Goal: Task Accomplishment & Management: Complete application form

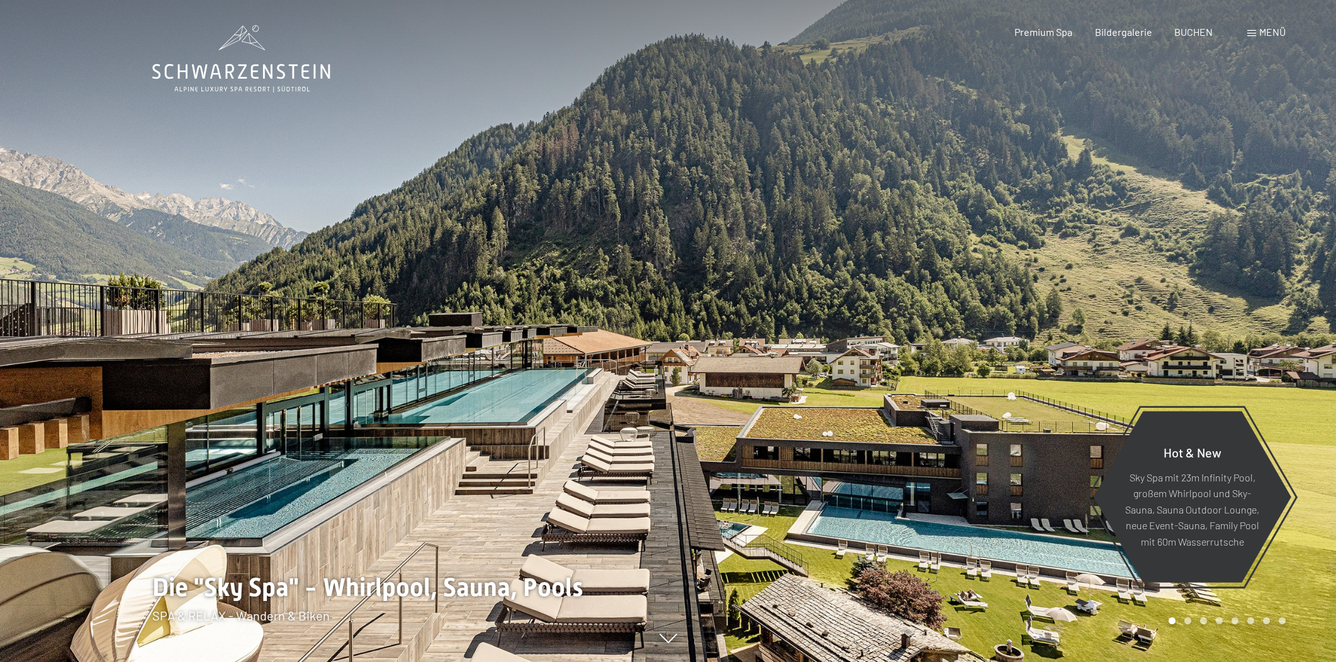
click at [1257, 35] on div "Menü" at bounding box center [1266, 32] width 38 height 14
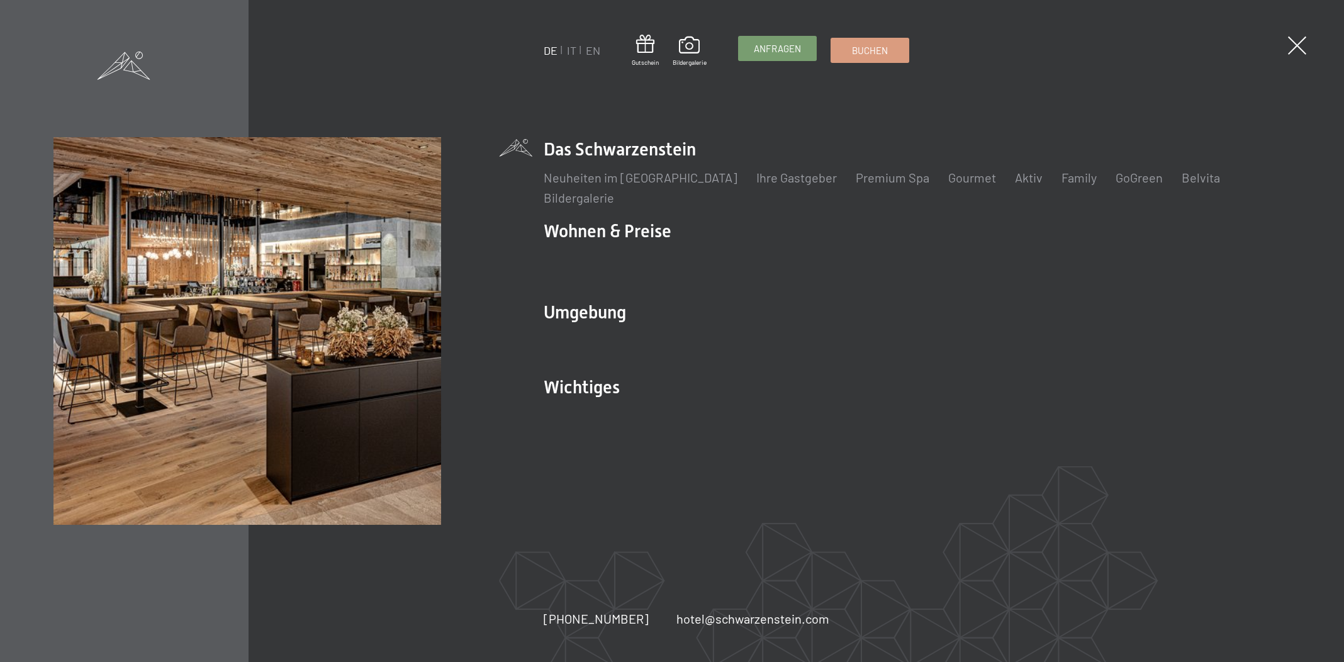
click at [789, 40] on link "Anfragen" at bounding box center [777, 48] width 77 height 24
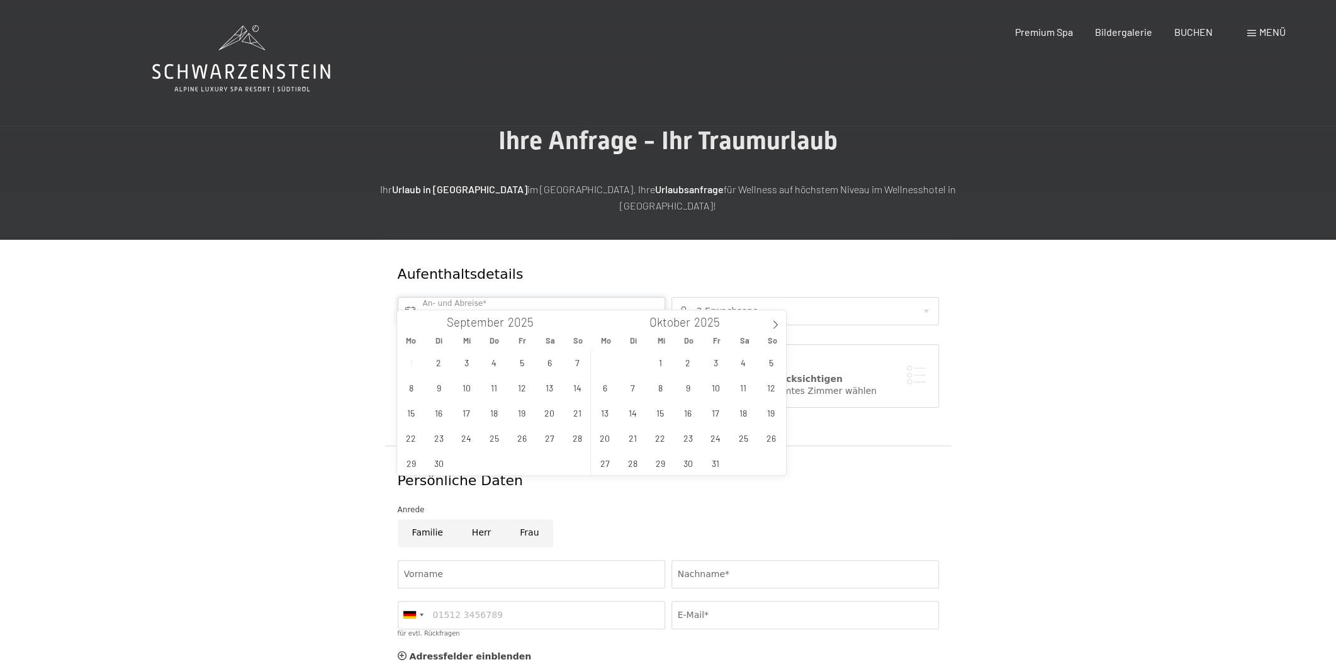
click at [521, 300] on input "text" at bounding box center [531, 311] width 267 height 28
click at [523, 437] on span "26" at bounding box center [522, 437] width 25 height 25
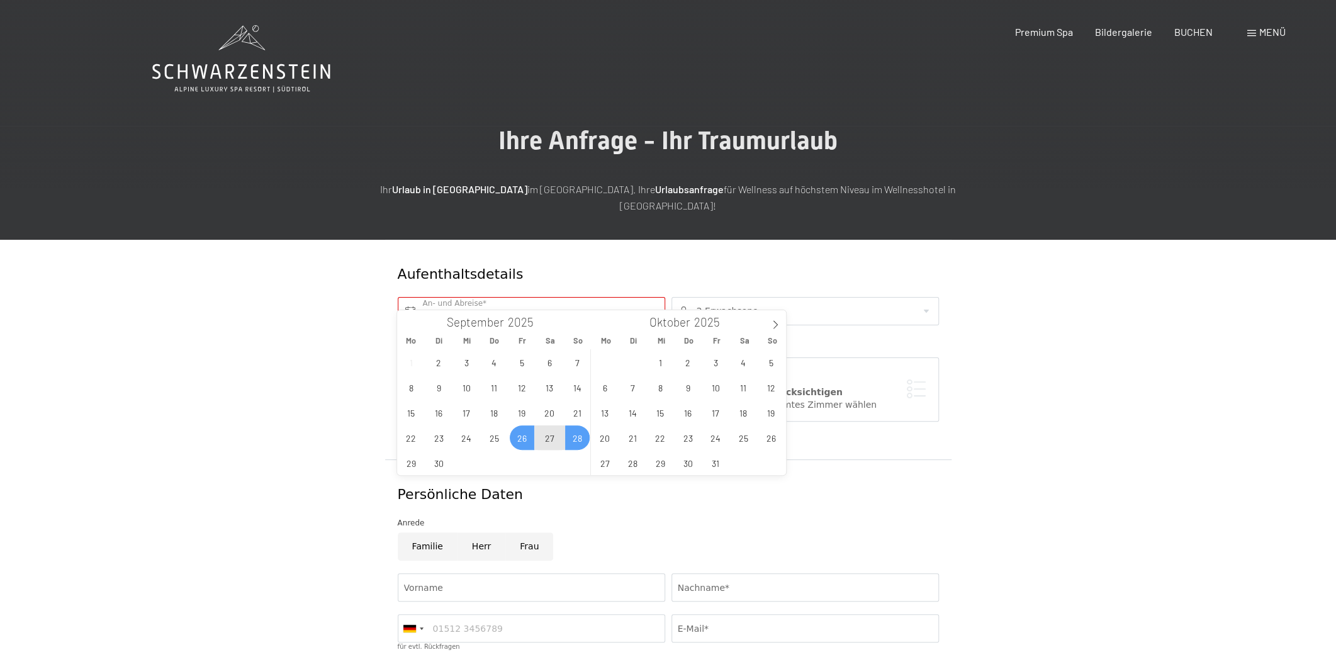
click at [578, 438] on span "28" at bounding box center [577, 437] width 25 height 25
type input "Fr. 26.09.2025 - So. 28.09.2025"
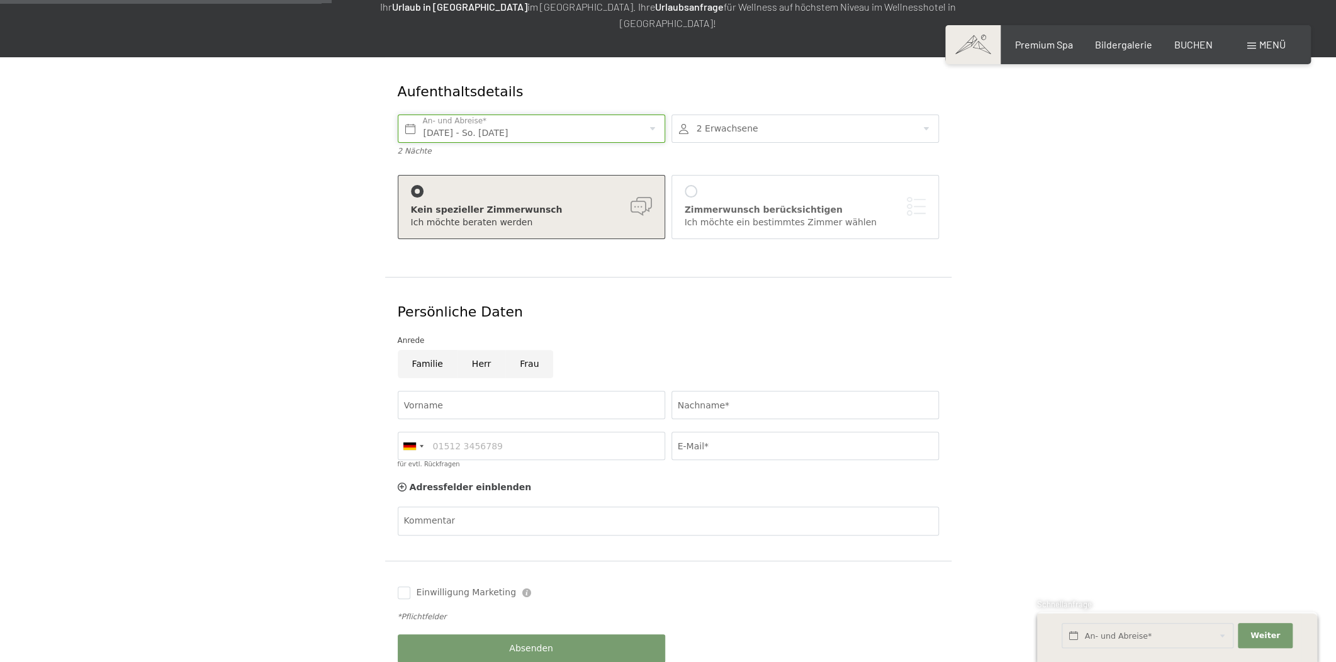
scroll to position [286, 0]
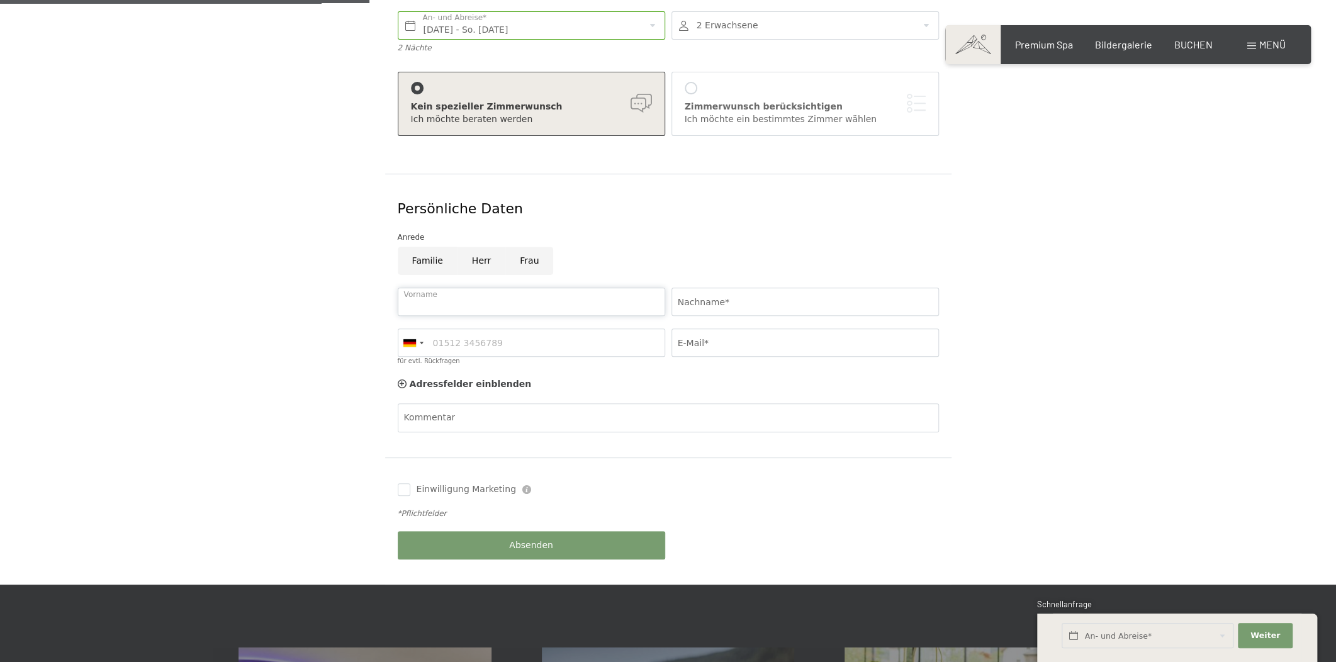
click at [463, 287] on input "Vorname" at bounding box center [531, 301] width 267 height 28
type input "Eva"
click at [783, 287] on input "Nachname*" at bounding box center [804, 301] width 267 height 28
type input "O"
type input "Rezi"
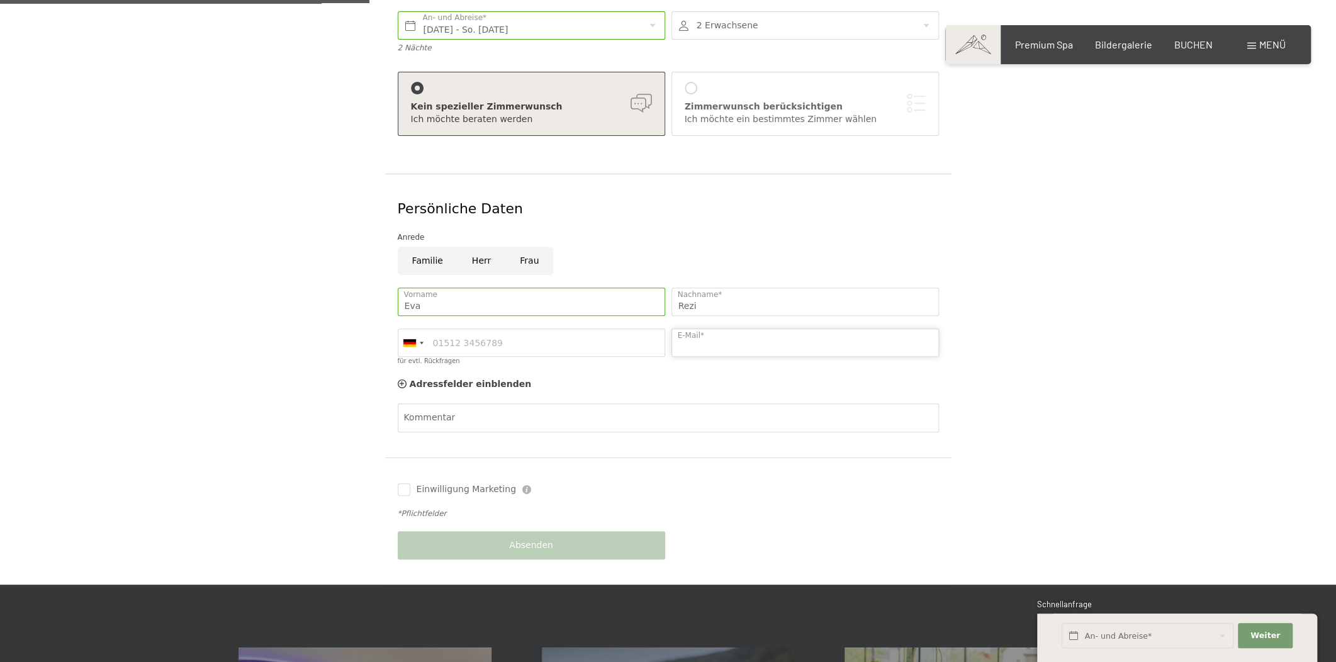
click at [770, 328] on input "E-Mail*" at bounding box center [804, 342] width 267 height 28
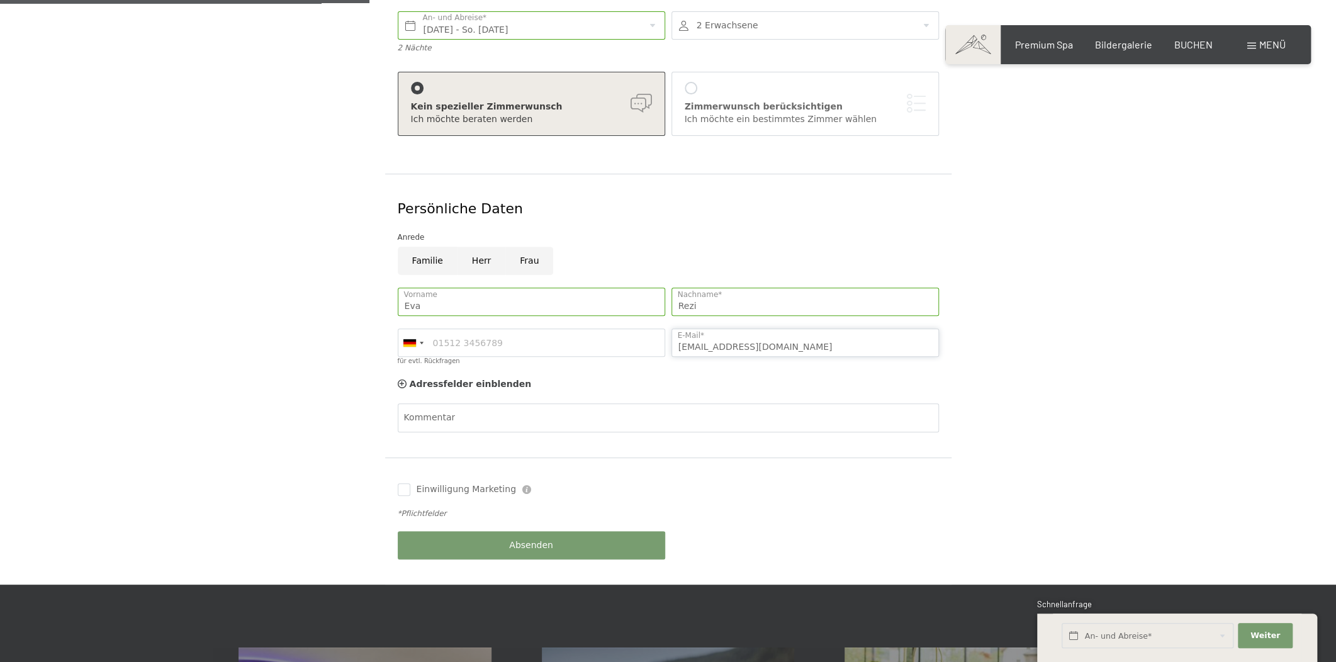
type input "[EMAIL_ADDRESS][DOMAIN_NAME]"
click at [559, 525] on div "Absenden" at bounding box center [531, 545] width 274 height 41
click at [590, 539] on button "Absenden" at bounding box center [531, 545] width 267 height 28
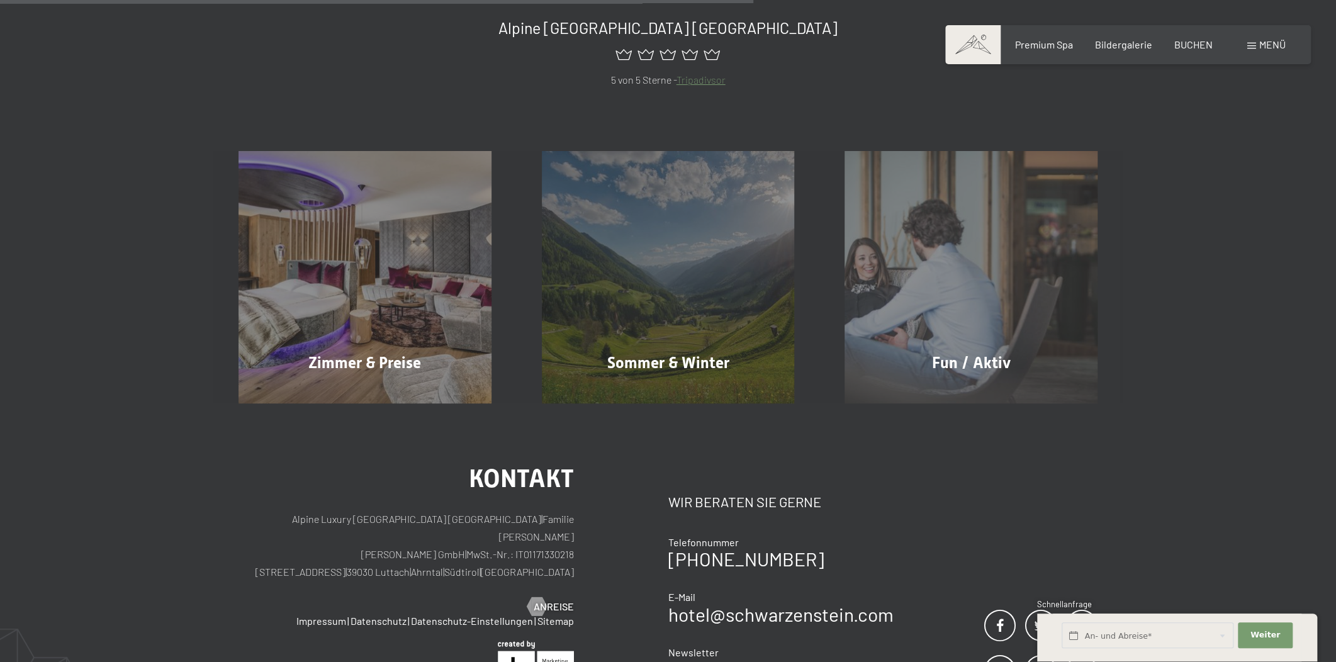
scroll to position [286, 0]
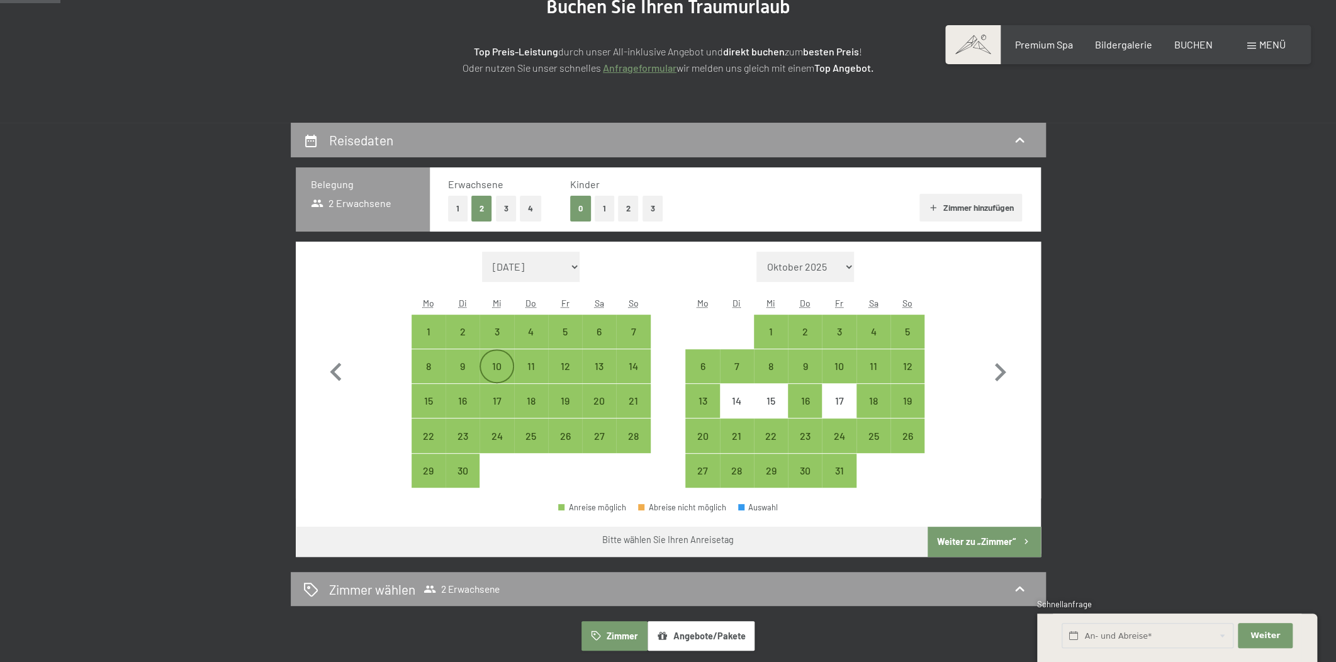
scroll to position [190, 0]
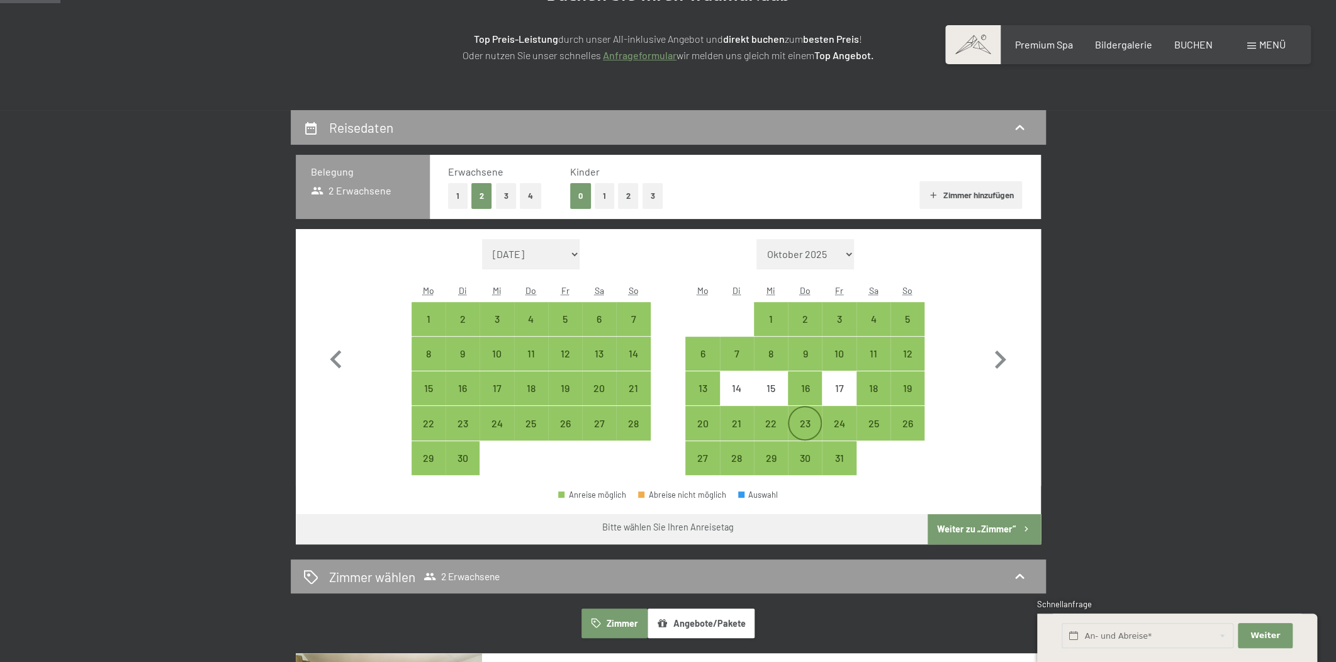
click at [814, 423] on div "23" at bounding box center [804, 433] width 31 height 31
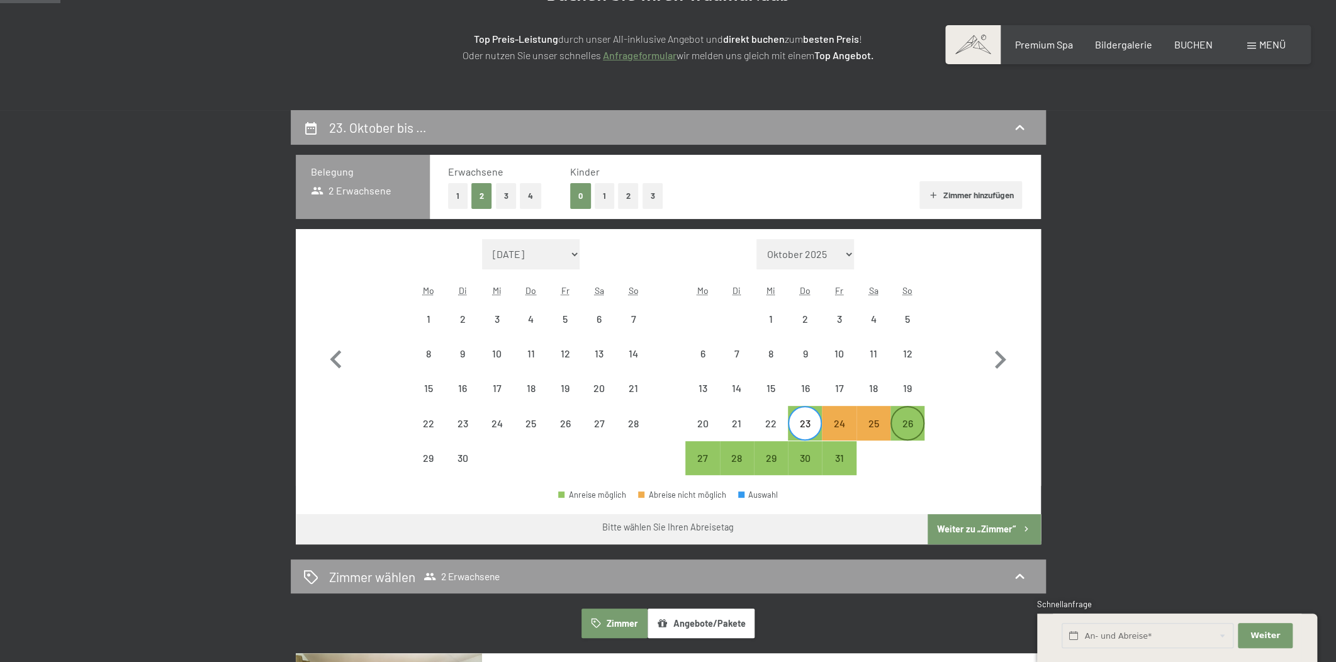
click at [907, 420] on div "26" at bounding box center [906, 433] width 31 height 31
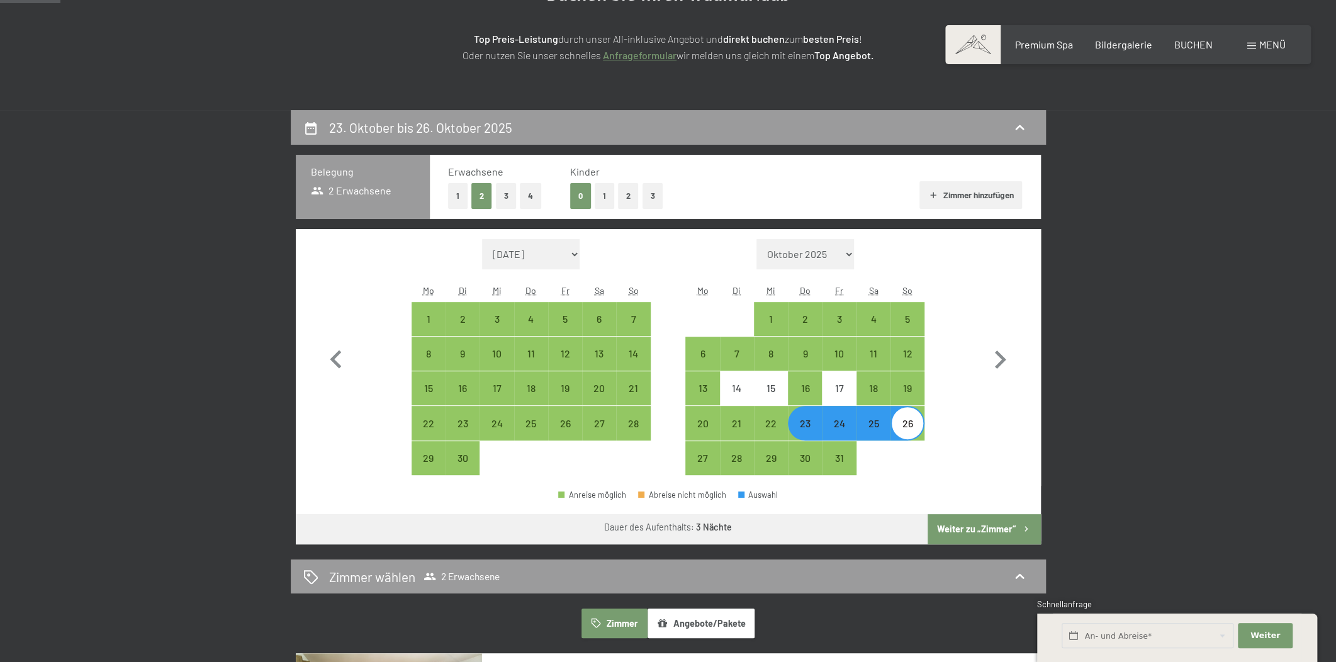
click at [992, 526] on button "Weiter zu „Zimmer“" at bounding box center [983, 529] width 113 height 30
